Goal: Navigation & Orientation: Find specific page/section

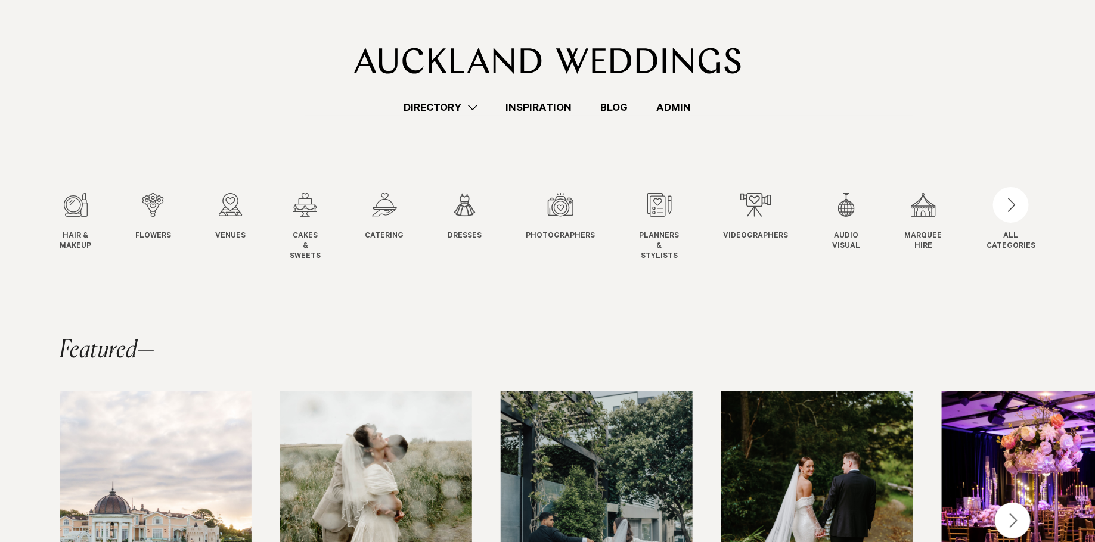
click at [443, 108] on link "Directory" at bounding box center [441, 108] width 102 height 16
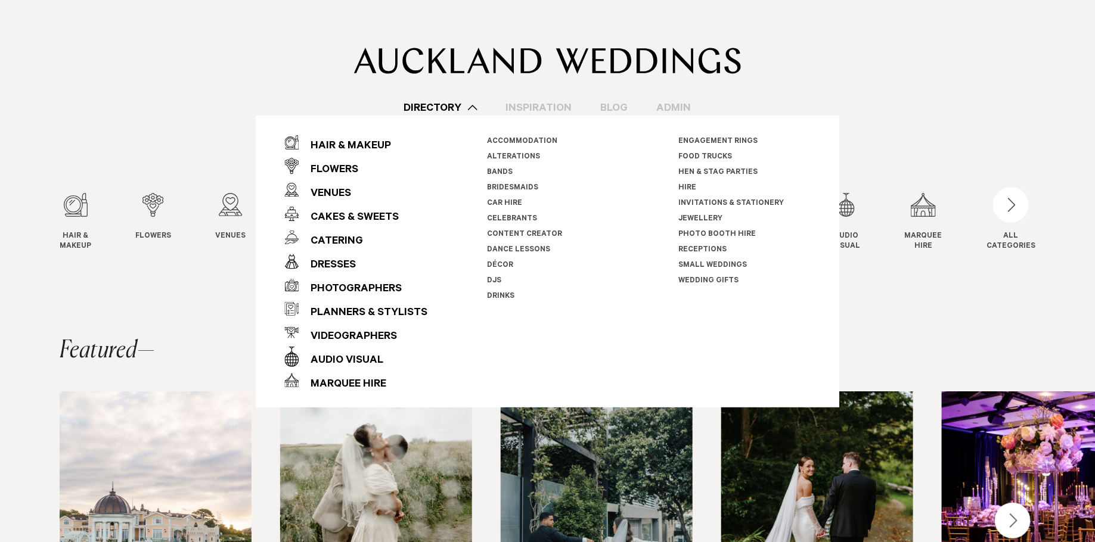
click at [409, 422] on img "2 / 29" at bounding box center [376, 520] width 192 height 257
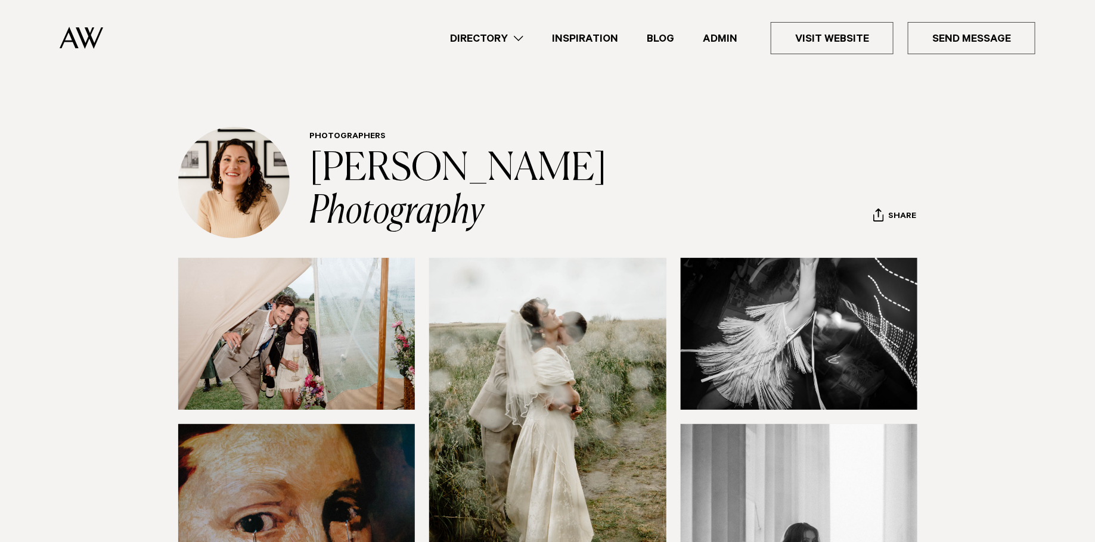
click at [487, 37] on link "Directory" at bounding box center [487, 38] width 102 height 16
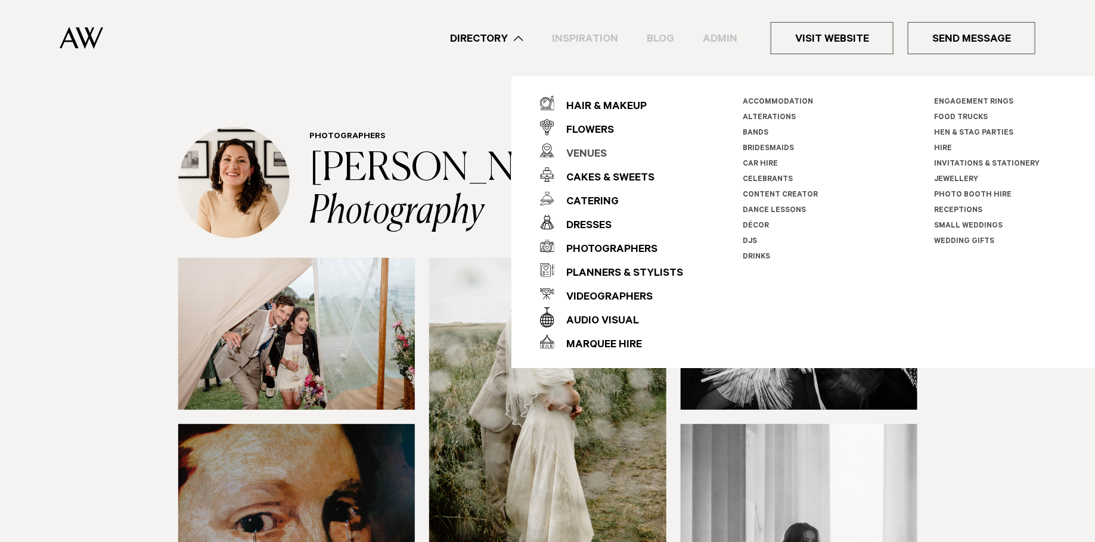
click at [589, 150] on div "Venues" at bounding box center [580, 155] width 52 height 24
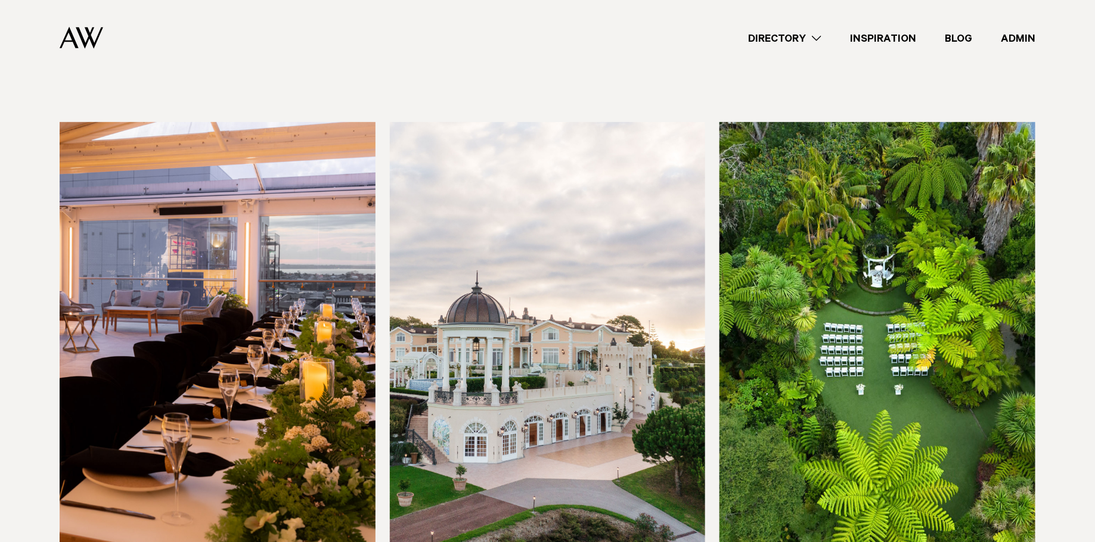
scroll to position [349, 0]
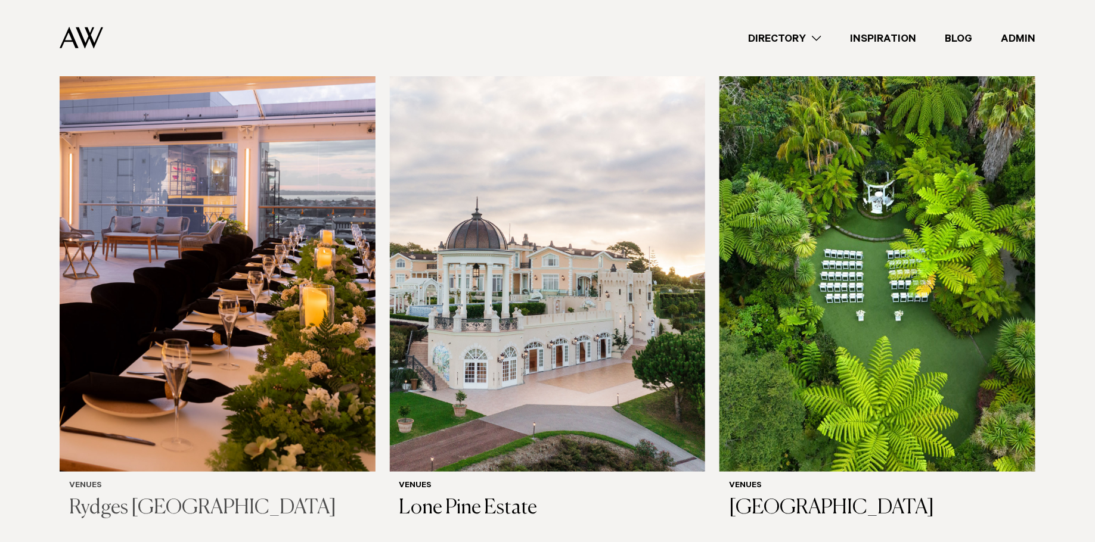
click at [263, 278] on img at bounding box center [218, 260] width 316 height 424
